Goal: Entertainment & Leisure: Consume media (video, audio)

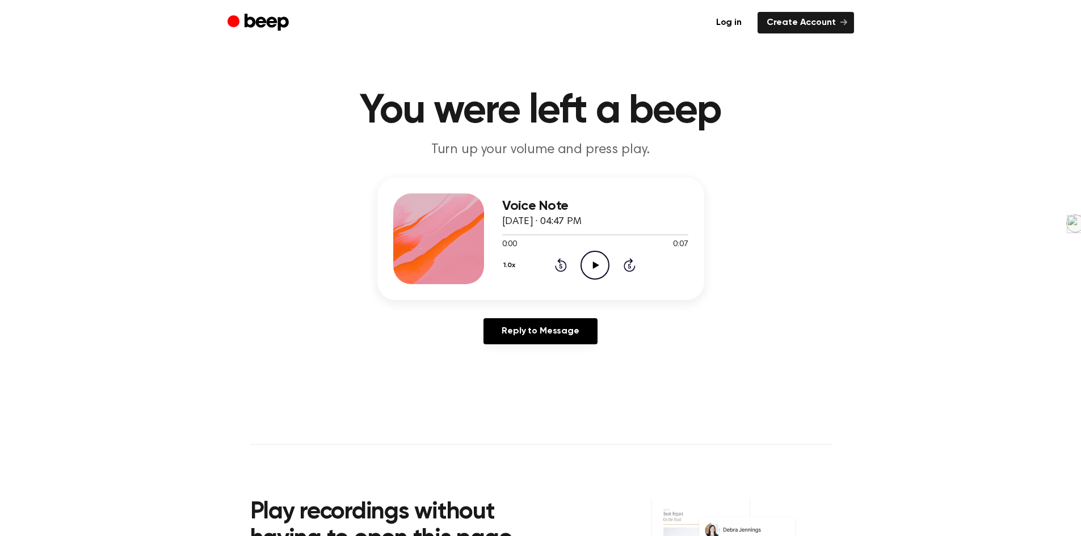
click at [599, 262] on icon "Play Audio" at bounding box center [594, 265] width 29 height 29
click at [598, 265] on icon at bounding box center [596, 265] width 6 height 7
